Goal: Information Seeking & Learning: Learn about a topic

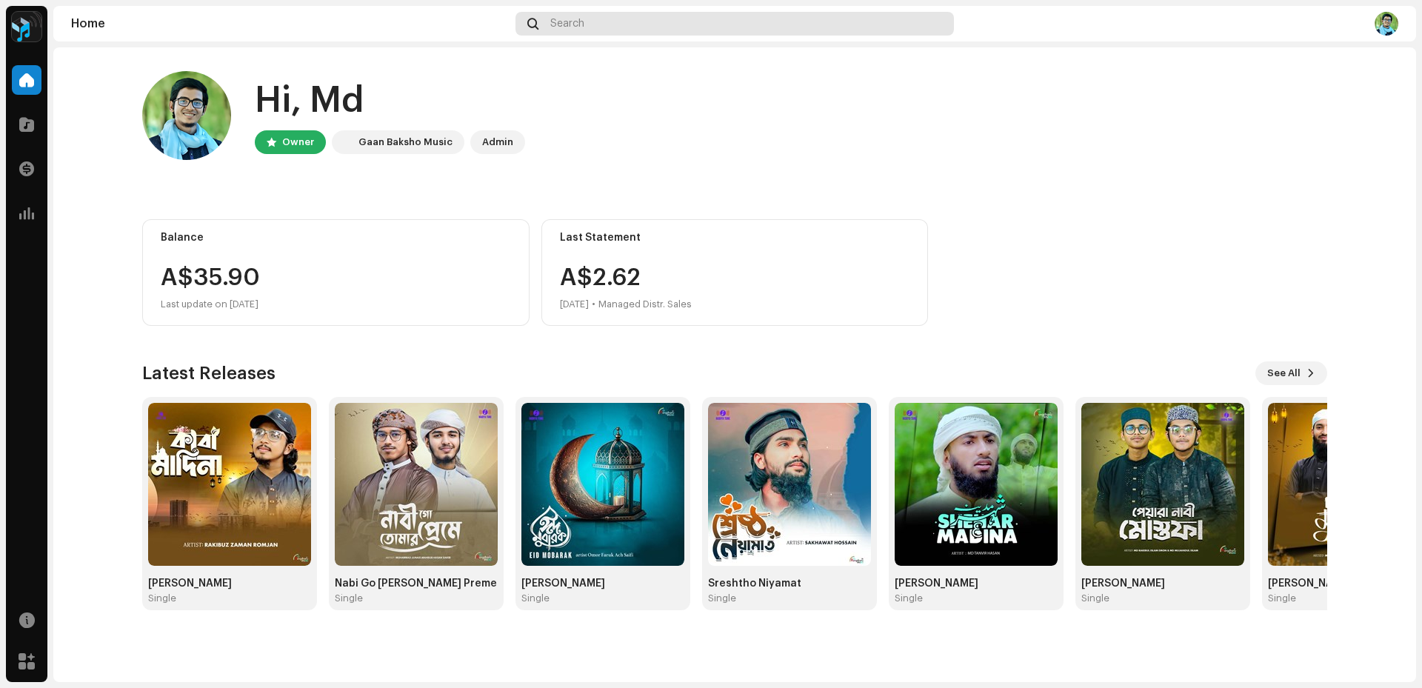
click at [671, 24] on div "Search" at bounding box center [734, 24] width 438 height 24
click at [1291, 373] on span "See All" at bounding box center [1283, 373] width 33 height 30
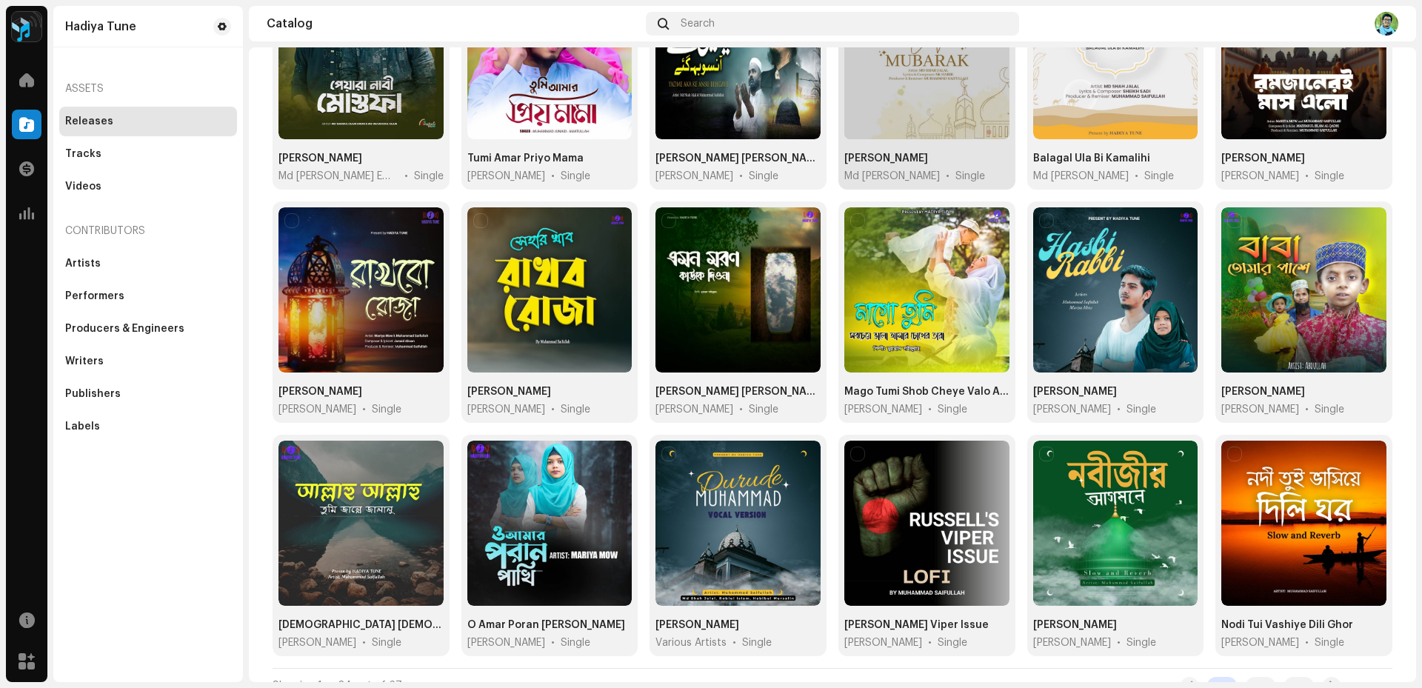
scroll to position [470, 0]
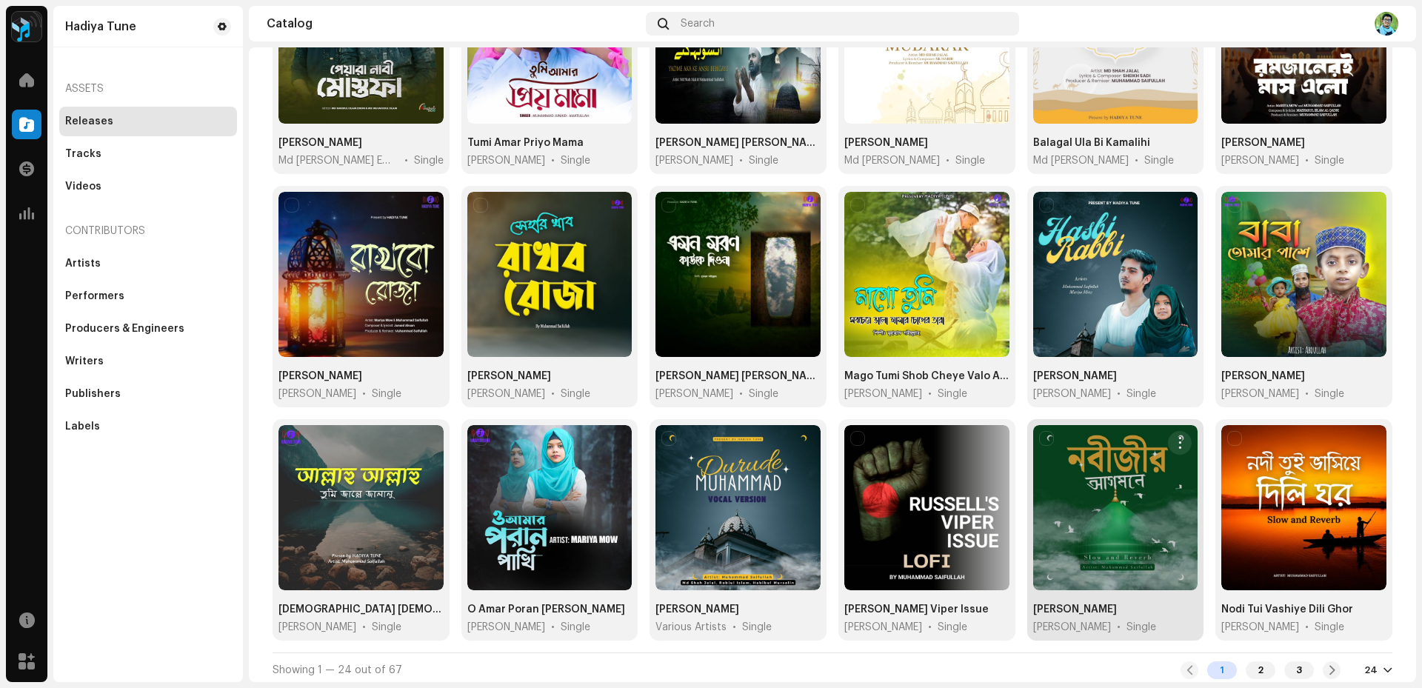
click at [1135, 494] on div at bounding box center [1115, 507] width 165 height 165
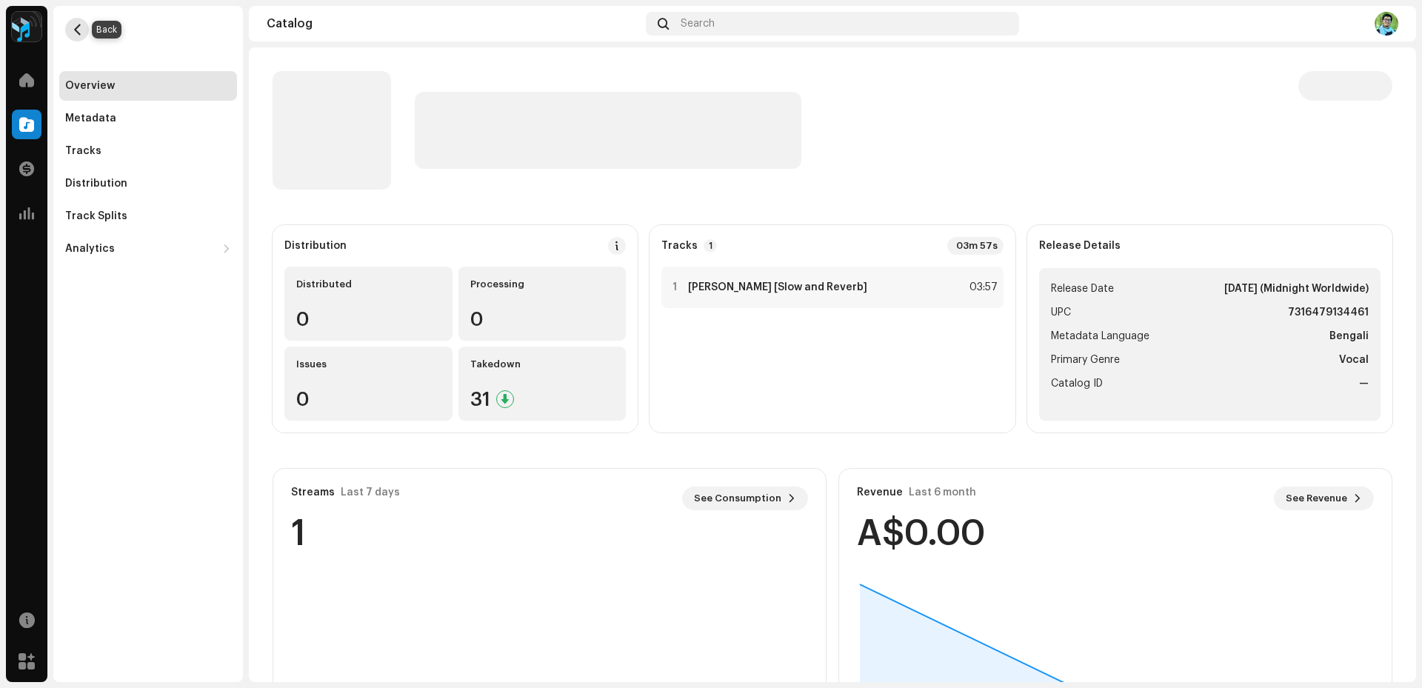
click at [80, 32] on span "button" at bounding box center [77, 30] width 11 height 12
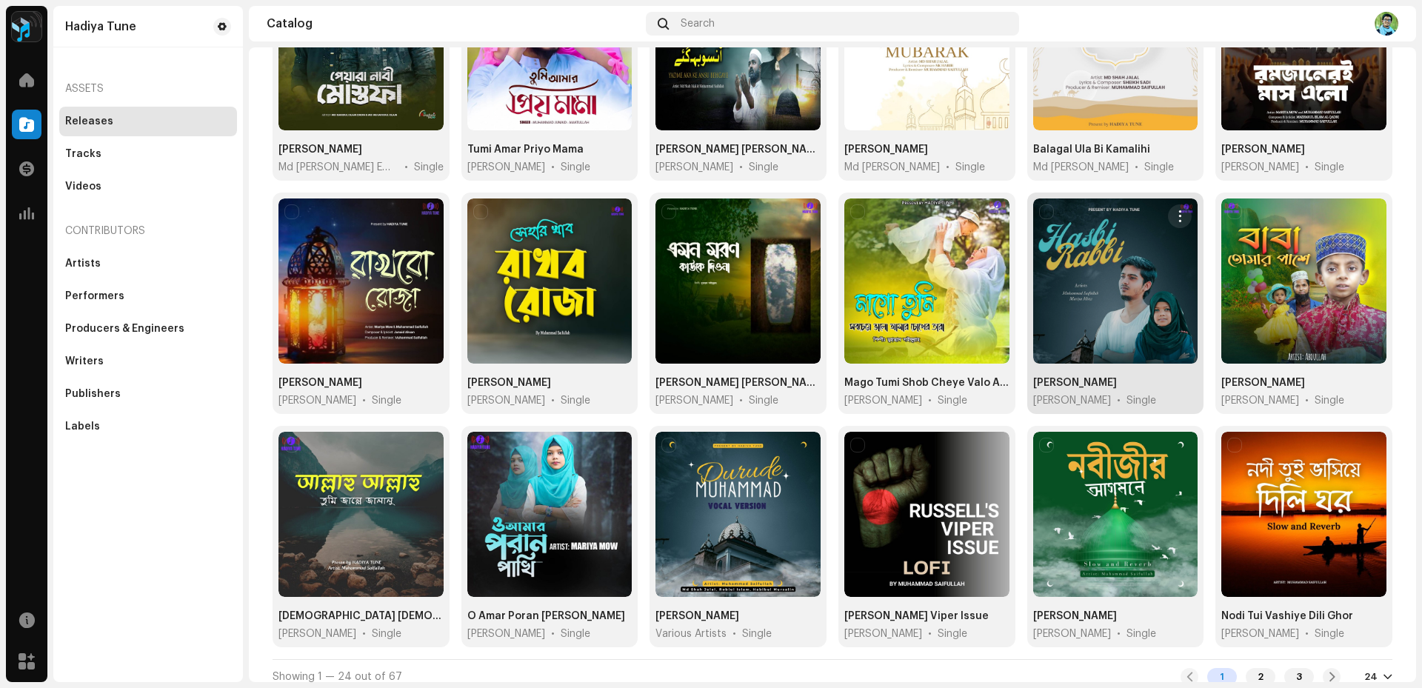
scroll to position [470, 0]
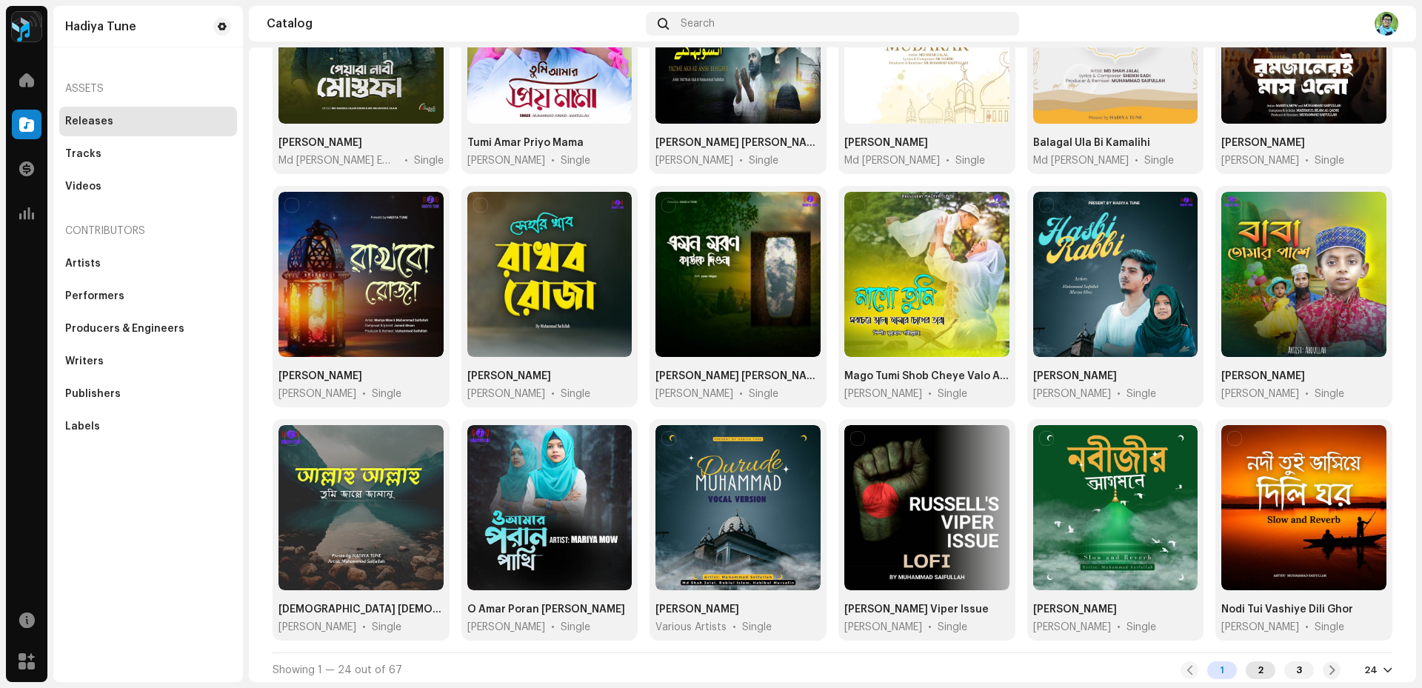
click at [1258, 665] on div "2" at bounding box center [1261, 670] width 30 height 18
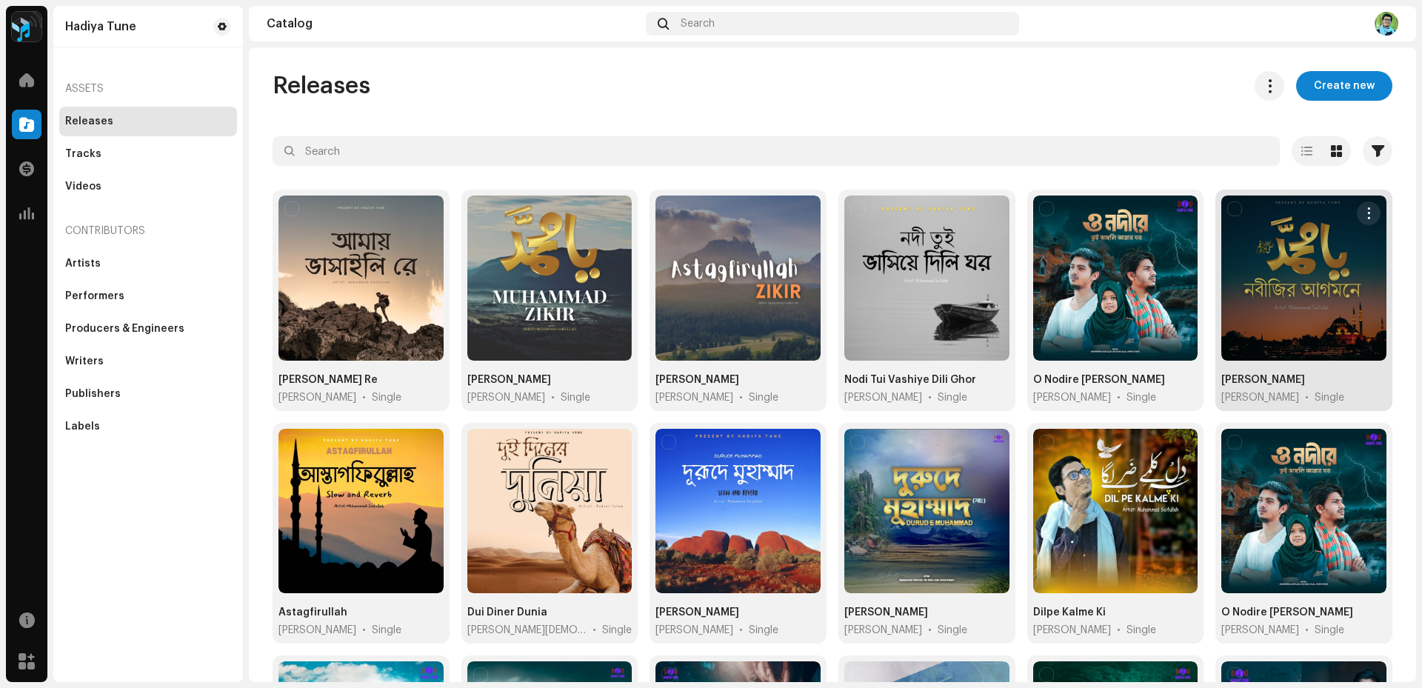
click at [1289, 313] on div at bounding box center [1303, 278] width 165 height 165
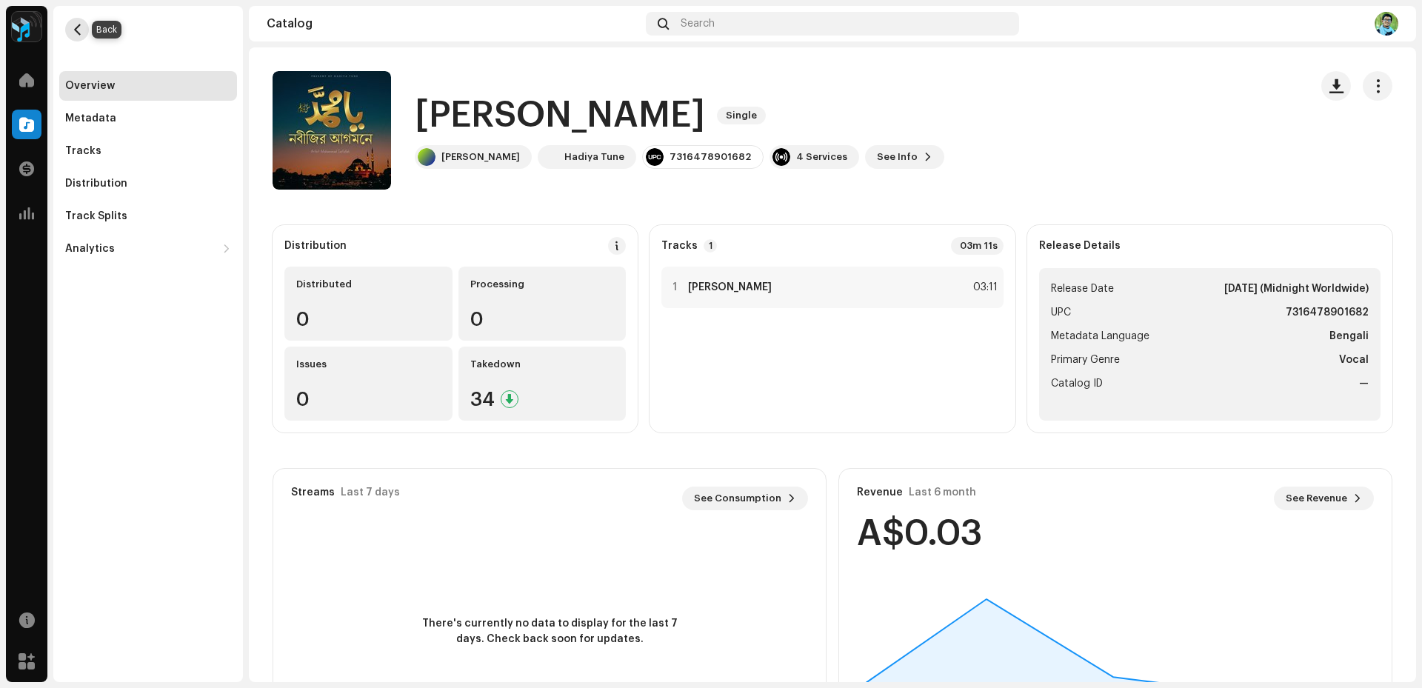
click at [72, 30] on span "button" at bounding box center [77, 30] width 11 height 12
